Goal: Task Accomplishment & Management: Manage account settings

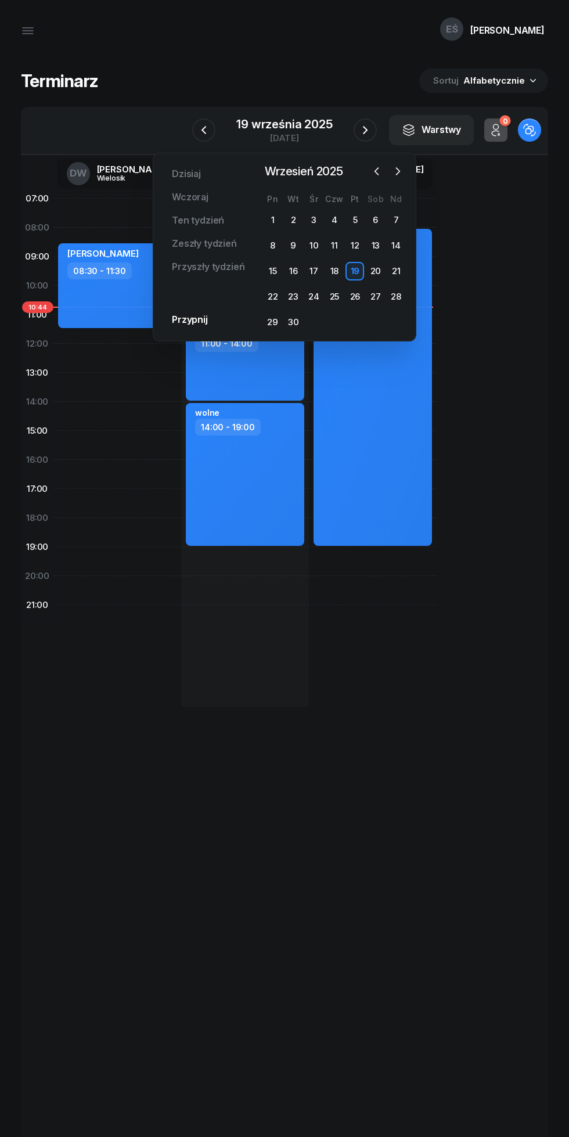
click at [377, 171] on icon "button" at bounding box center [377, 171] width 12 height 12
click at [398, 171] on icon "button" at bounding box center [398, 171] width 12 height 12
click at [272, 246] on div "6" at bounding box center [273, 245] width 19 height 19
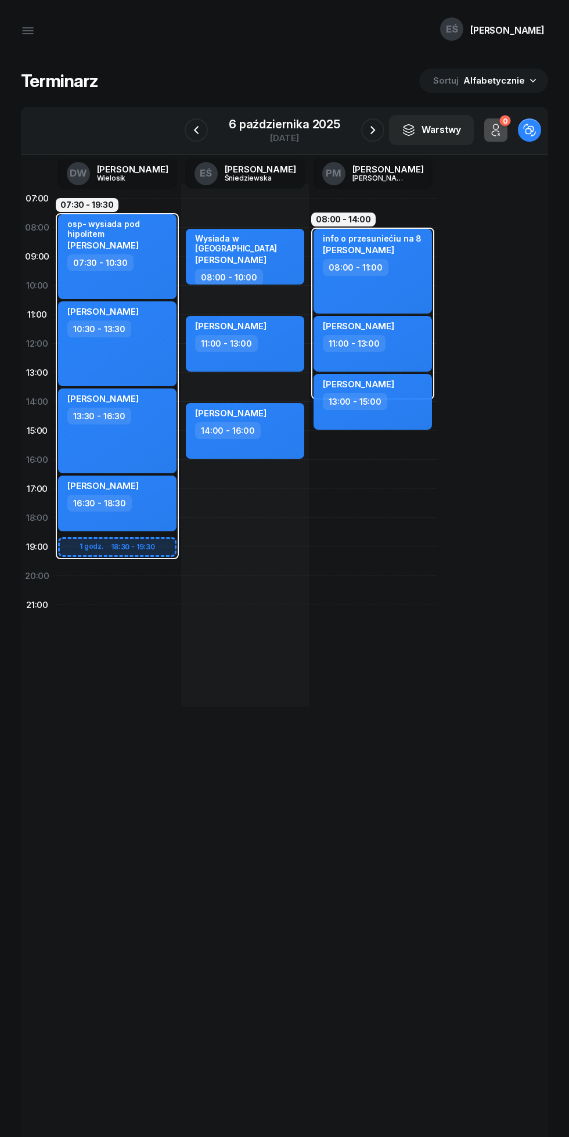
click at [369, 124] on icon "button" at bounding box center [373, 130] width 14 height 14
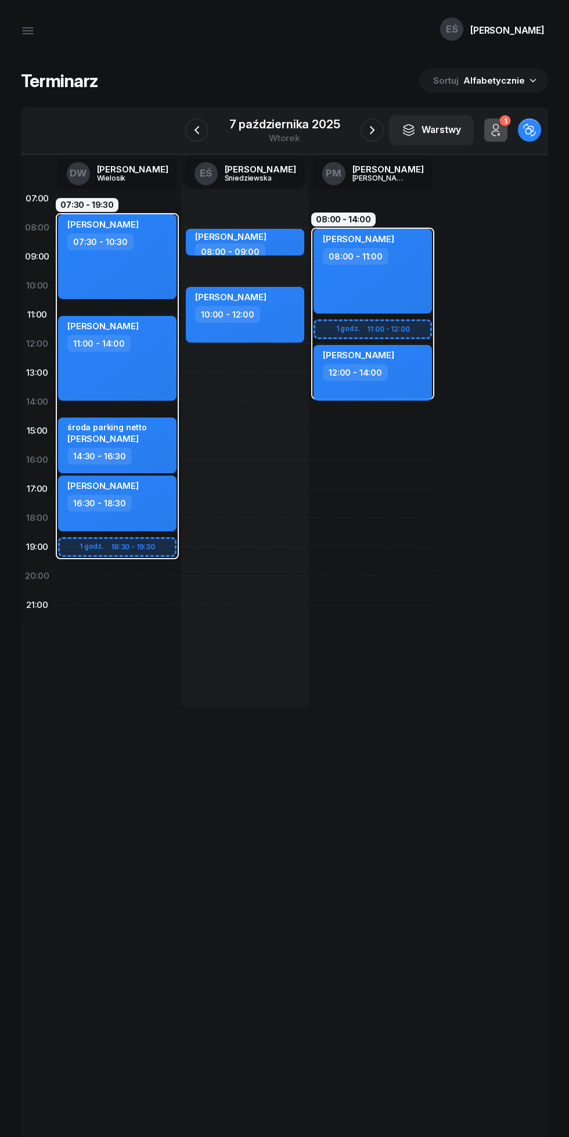
click at [372, 126] on icon "button" at bounding box center [372, 130] width 14 height 14
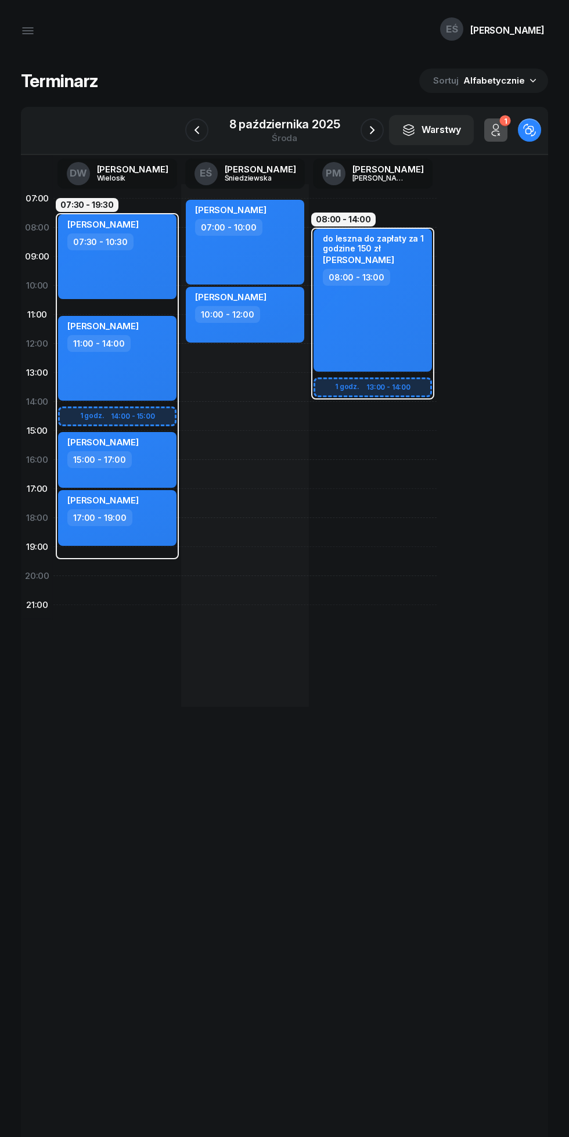
click at [367, 130] on icon "button" at bounding box center [372, 130] width 14 height 14
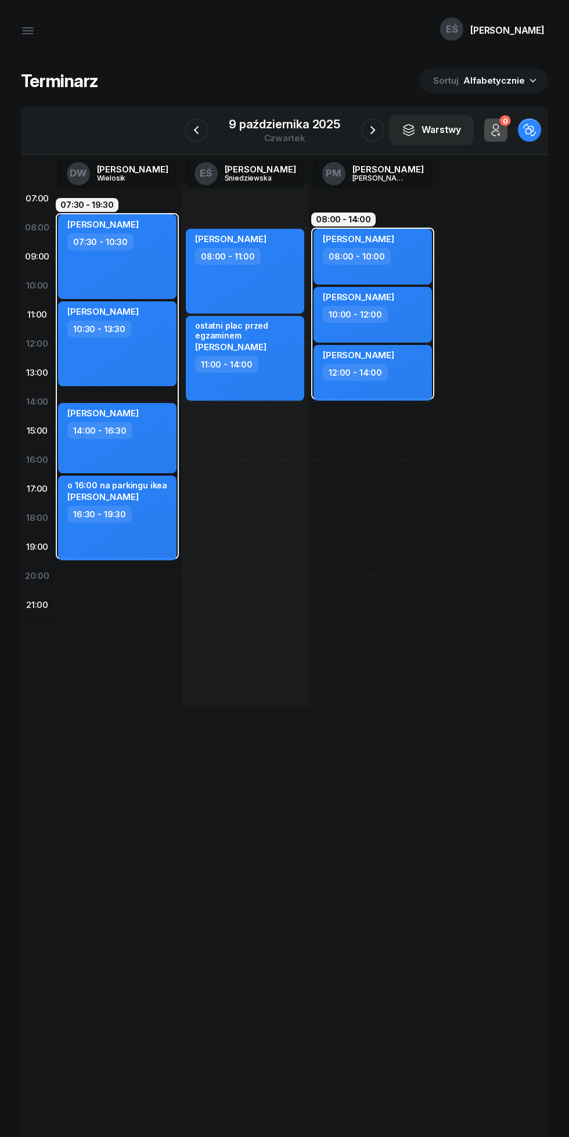
click at [368, 131] on icon "button" at bounding box center [373, 130] width 14 height 14
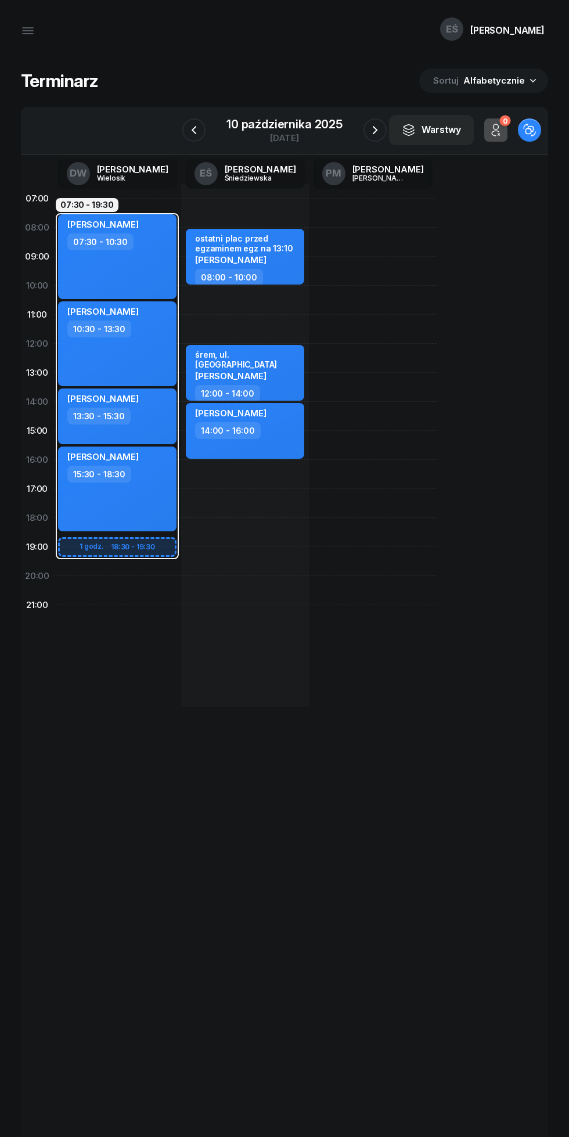
click at [211, 302] on div "ostatni plac przed egzaminem egz na 13:10 [PERSON_NAME] 08:00 - 10:00 śrem, [GE…" at bounding box center [245, 445] width 128 height 523
select select "10"
select select "12"
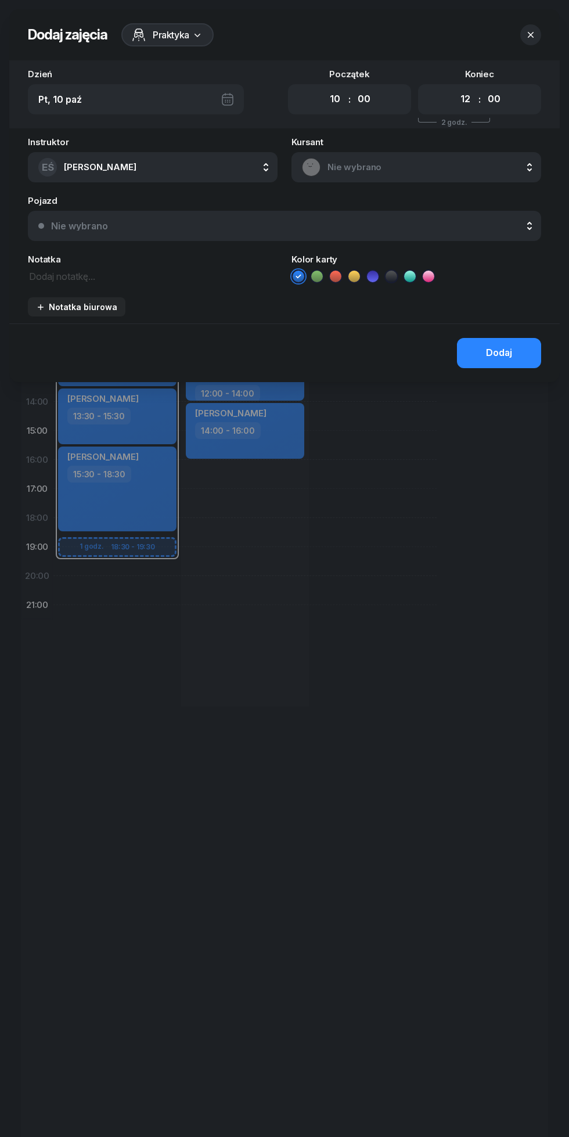
click at [525, 21] on header "Dodaj zajęcia Praktyka" at bounding box center [284, 34] width 550 height 51
click at [531, 35] on icon "button" at bounding box center [531, 35] width 6 height 6
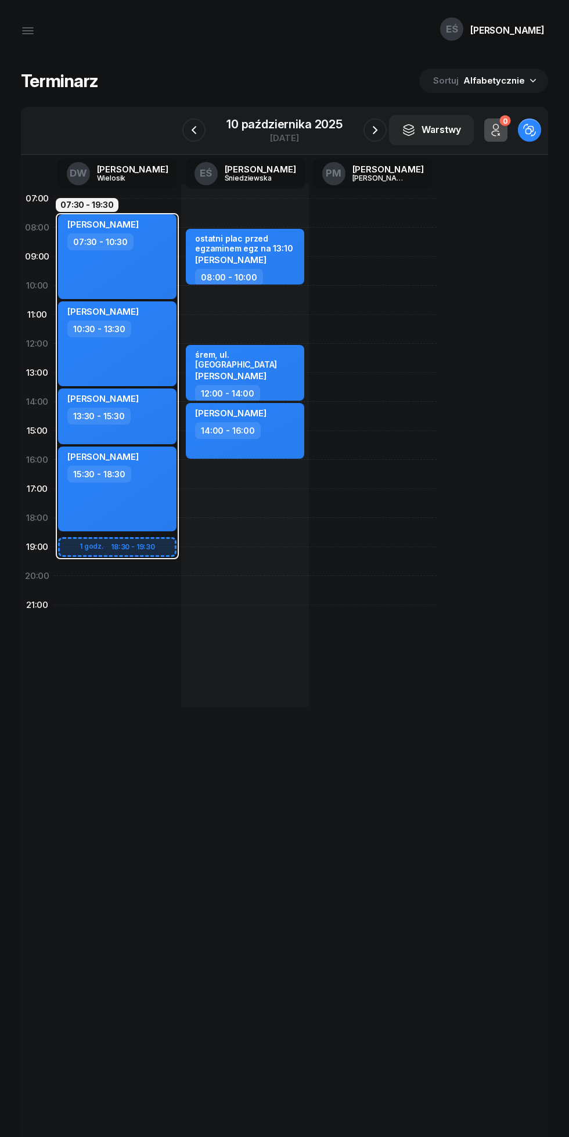
click at [199, 131] on icon "button" at bounding box center [194, 130] width 14 height 14
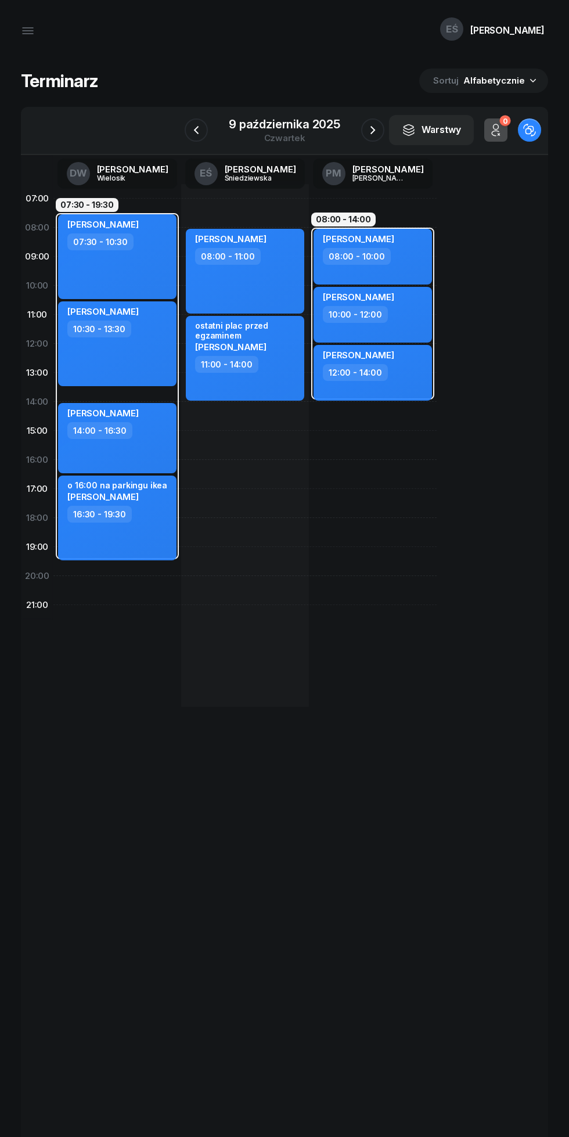
click at [189, 134] on icon "button" at bounding box center [196, 130] width 14 height 14
